Goal: Task Accomplishment & Management: Use online tool/utility

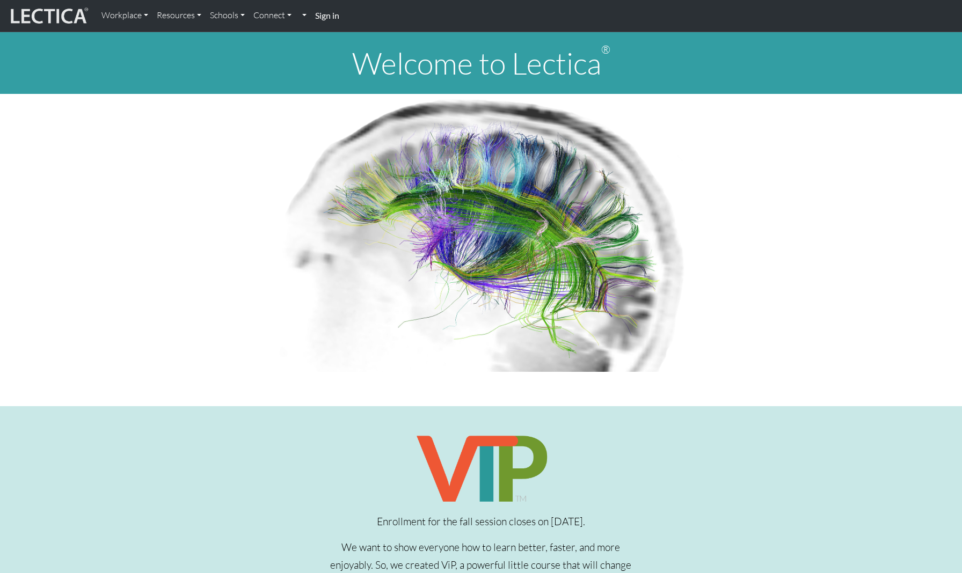
click at [337, 18] on strong "Sign in" at bounding box center [327, 15] width 24 height 10
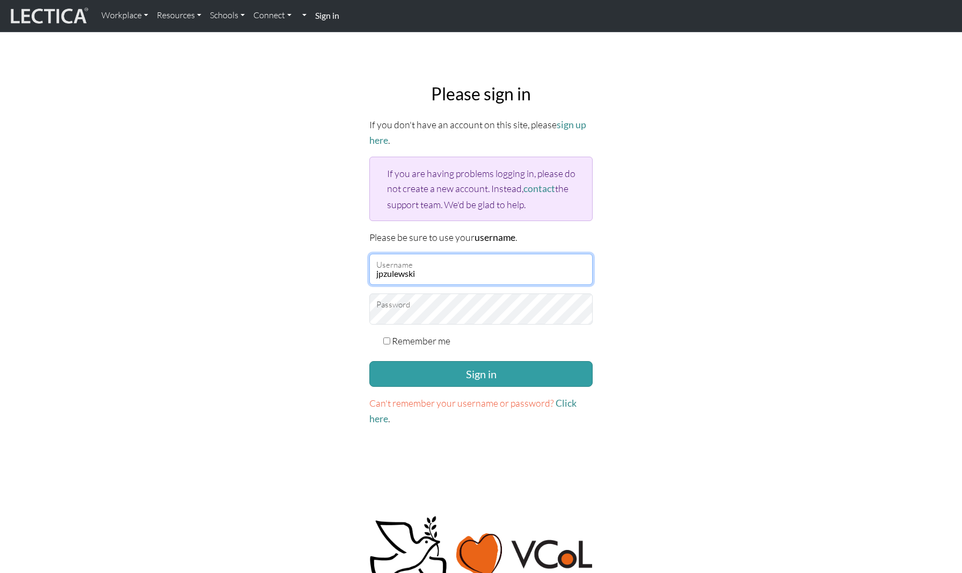
type input "jpzulewski"
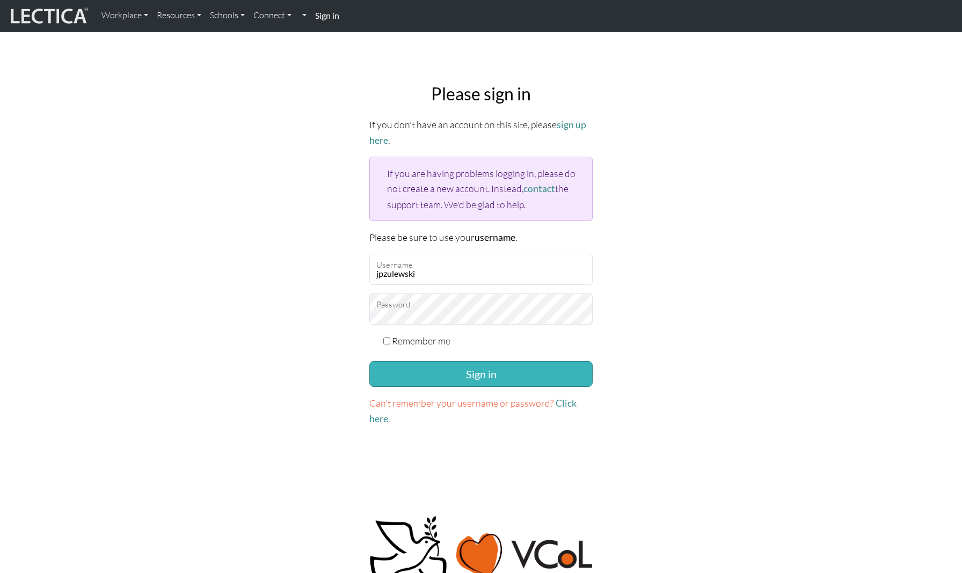
click at [437, 368] on button "Sign in" at bounding box center [480, 374] width 223 height 26
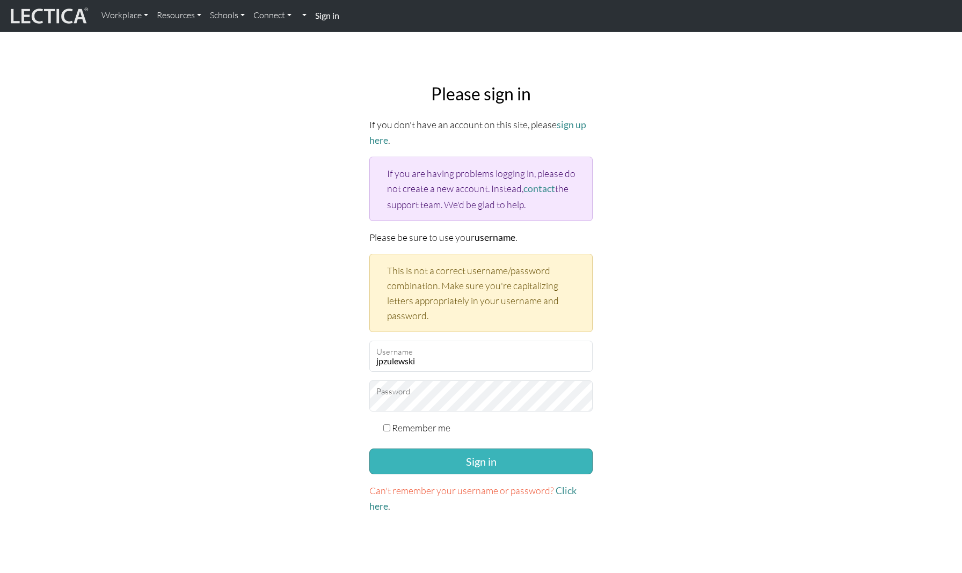
click at [470, 453] on button "Sign in" at bounding box center [480, 462] width 223 height 26
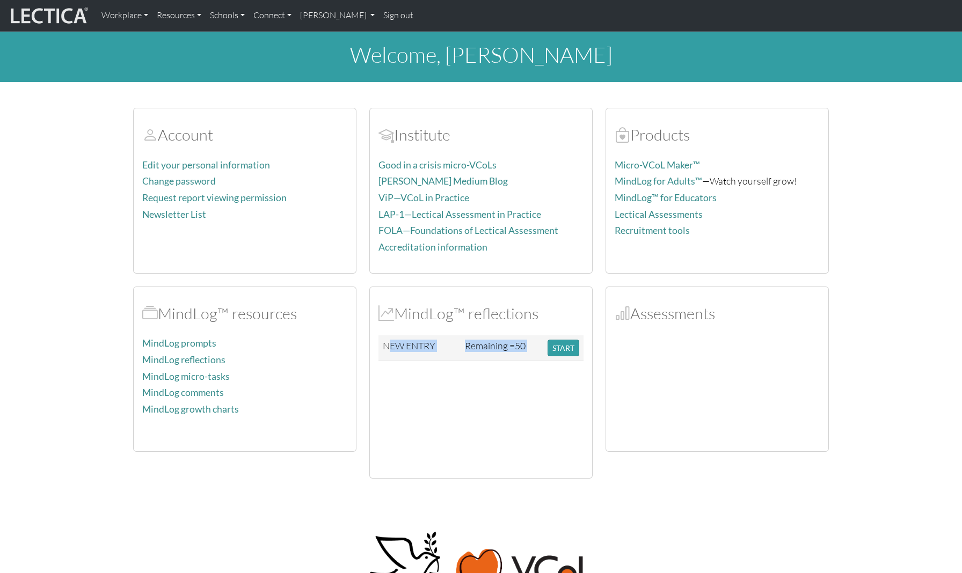
drag, startPoint x: 391, startPoint y: 344, endPoint x: 413, endPoint y: 373, distance: 36.7
click at [414, 374] on div "MindLog™ reflections NEW ENTRY Remaining = 50 START" at bounding box center [481, 383] width 222 height 192
click at [413, 373] on div at bounding box center [480, 420] width 205 height 100
click at [558, 348] on button "START" at bounding box center [563, 348] width 32 height 17
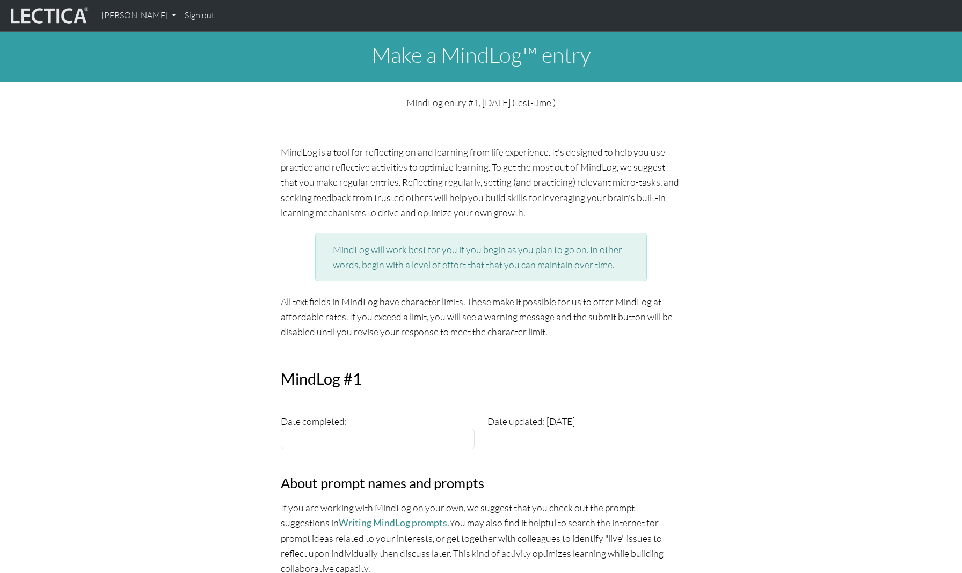
click at [63, 20] on img at bounding box center [48, 15] width 81 height 20
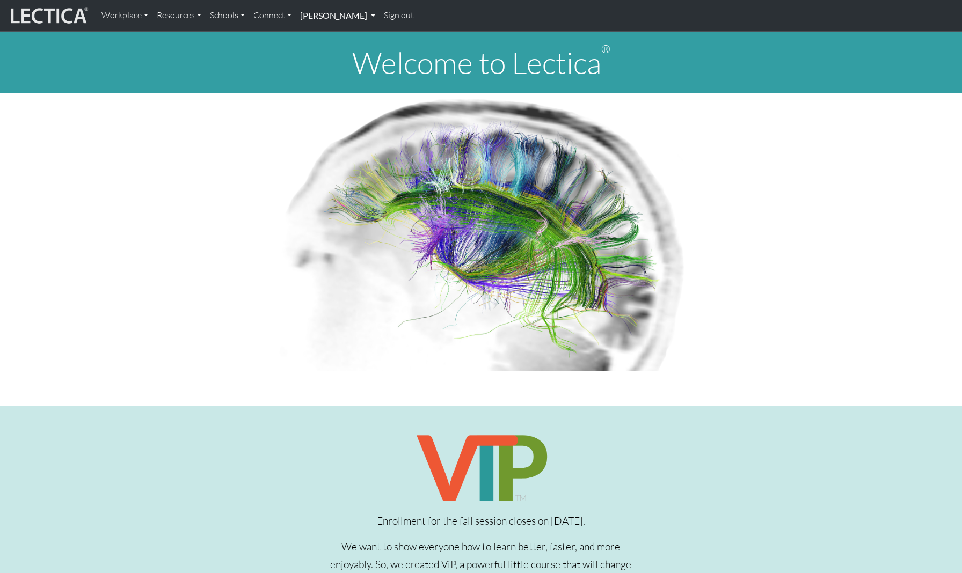
click at [330, 9] on link "[PERSON_NAME]" at bounding box center [338, 15] width 84 height 23
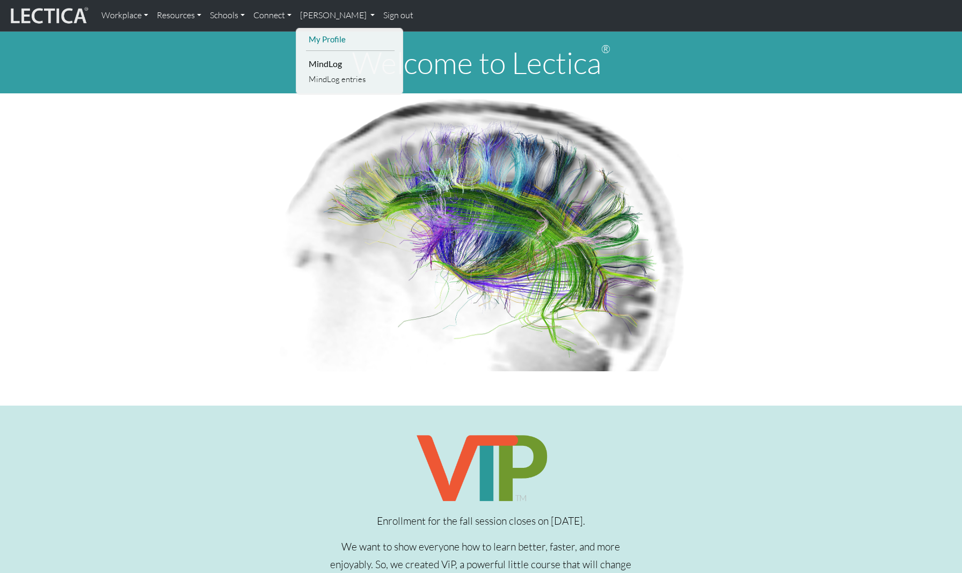
click at [328, 34] on link "My Profile" at bounding box center [350, 39] width 89 height 13
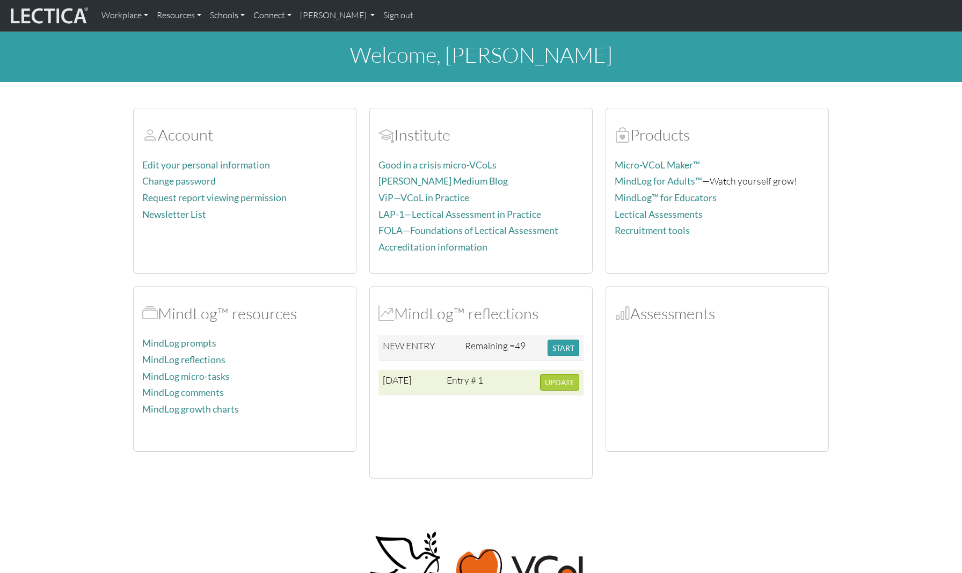
click at [547, 383] on span "UPDATE" at bounding box center [560, 382] width 30 height 9
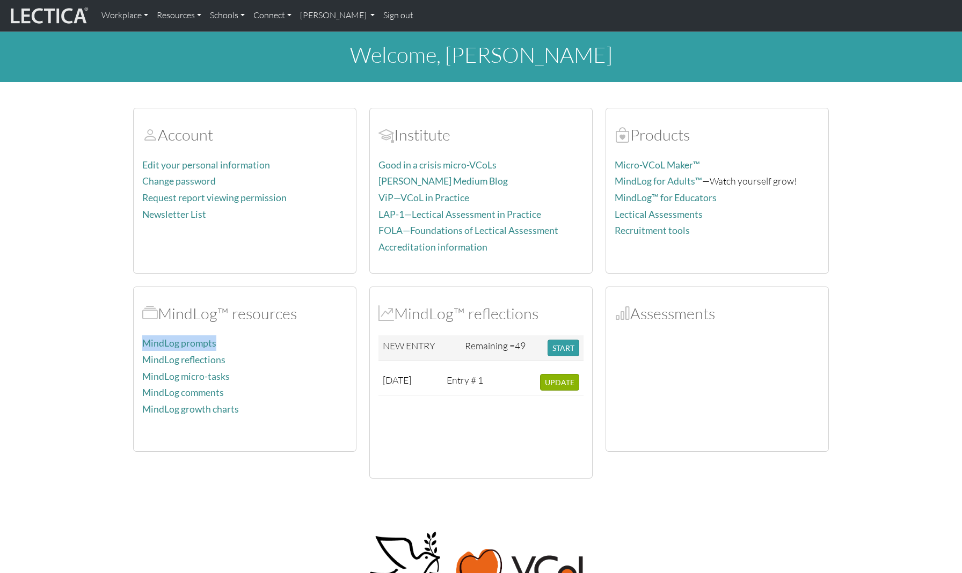
click at [330, 324] on div "MindLog™ resources MindLog prompts MindLog reflections MindLog micro-tasks Mind…" at bounding box center [245, 369] width 222 height 165
